Goal: Information Seeking & Learning: Learn about a topic

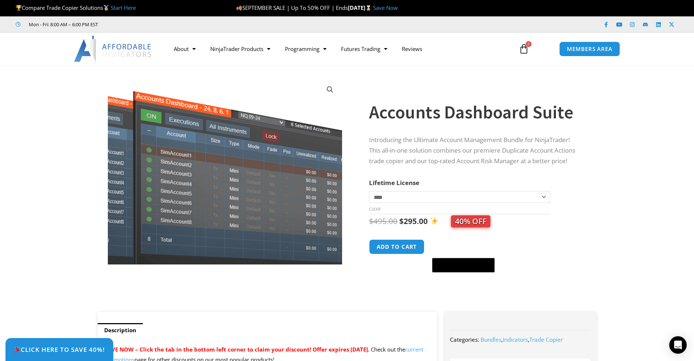
click at [172, 183] on img at bounding box center [250, 166] width 342 height 273
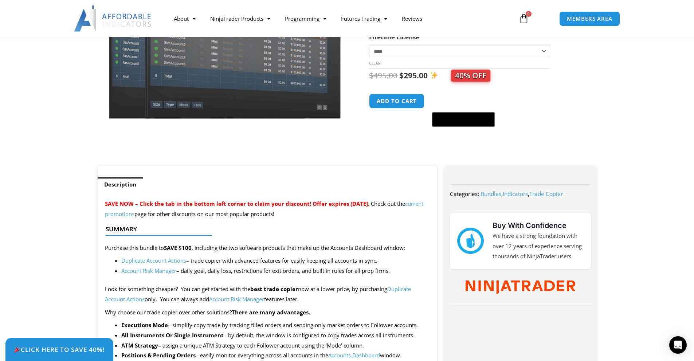
scroll to position [292, 0]
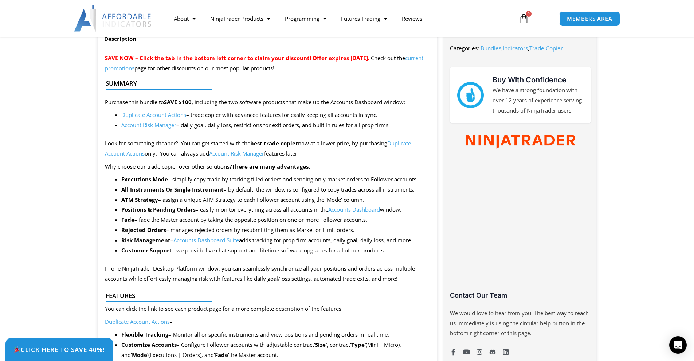
click at [246, 155] on link "Account Risk Manager" at bounding box center [236, 153] width 55 height 7
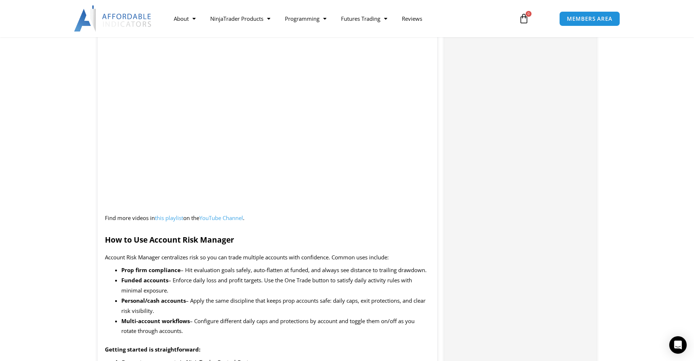
scroll to position [875, 0]
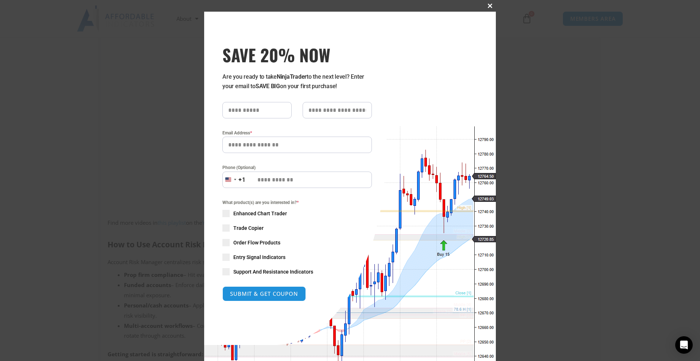
click at [489, 6] on span "SAVE 20% NOW popup" at bounding box center [490, 6] width 12 height 4
